Goal: Transaction & Acquisition: Subscribe to service/newsletter

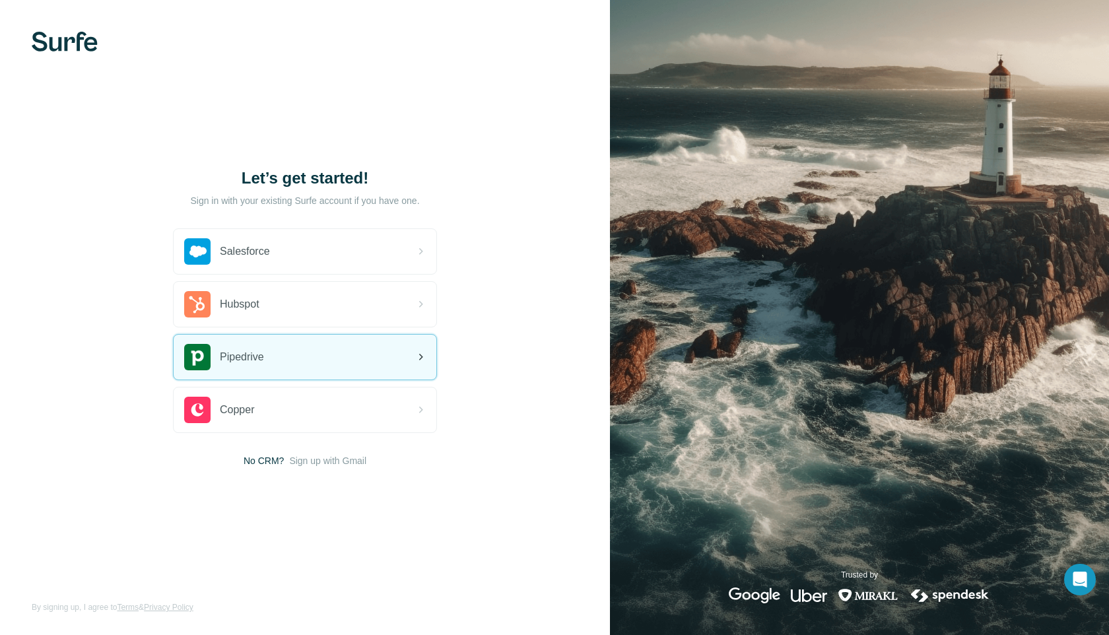
click at [311, 354] on div "Pipedrive" at bounding box center [305, 357] width 263 height 45
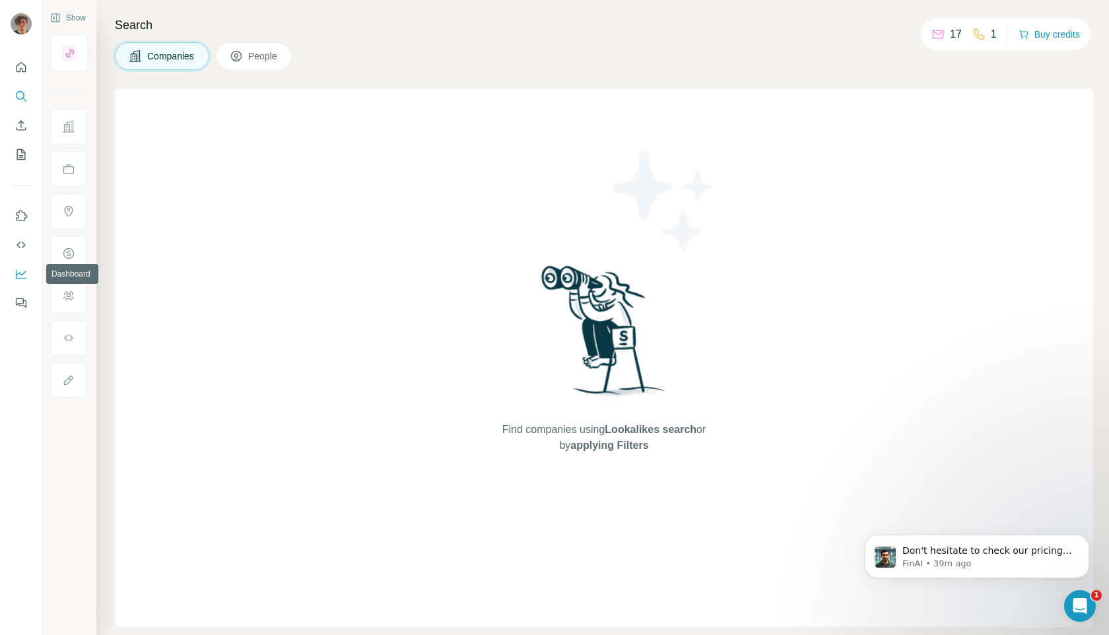
click at [13, 275] on button "Dashboard" at bounding box center [21, 274] width 21 height 24
click at [24, 218] on icon "Use Surfe on LinkedIn" at bounding box center [21, 215] width 13 height 13
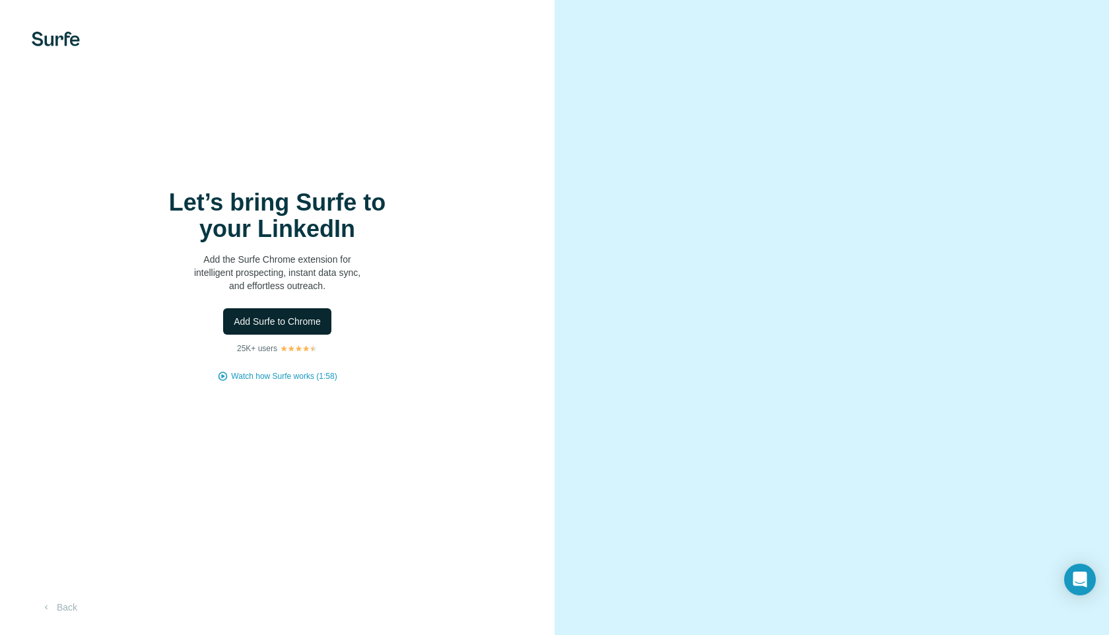
click at [303, 309] on button "Add Surfe to Chrome" at bounding box center [277, 321] width 108 height 26
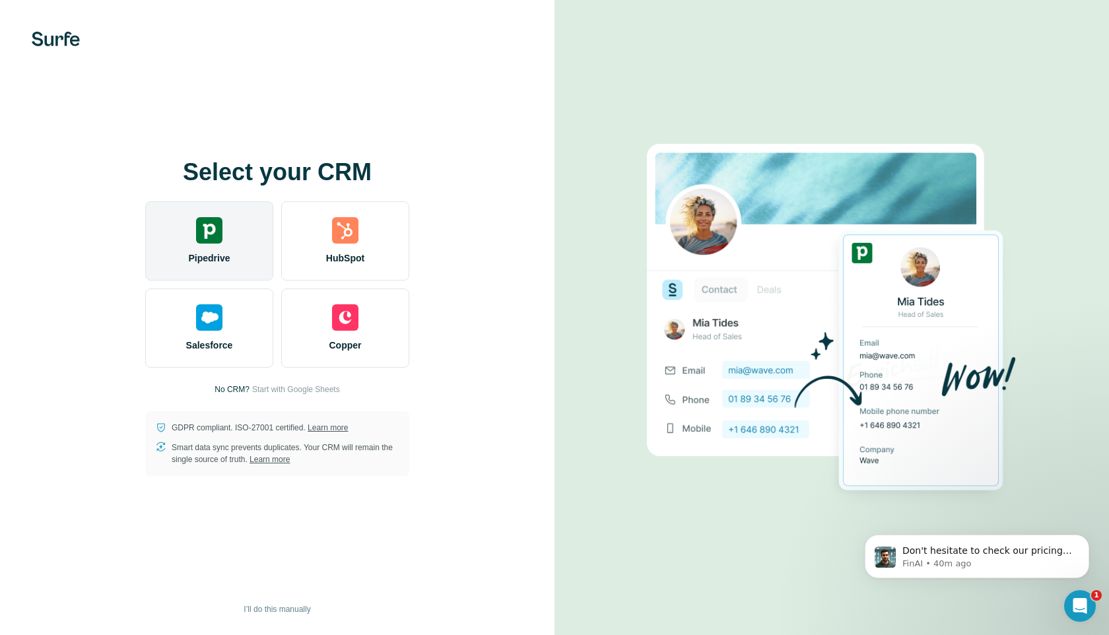
click at [199, 250] on div "Pipedrive" at bounding box center [209, 240] width 128 height 79
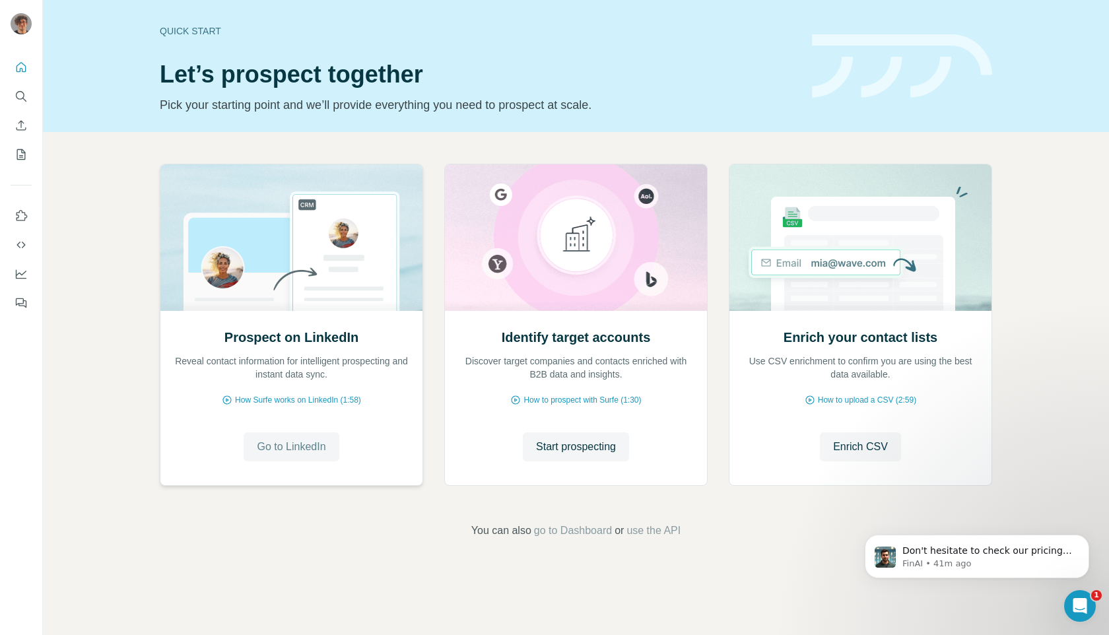
click at [291, 452] on span "Go to LinkedIn" at bounding box center [291, 447] width 69 height 16
